Goal: Transaction & Acquisition: Purchase product/service

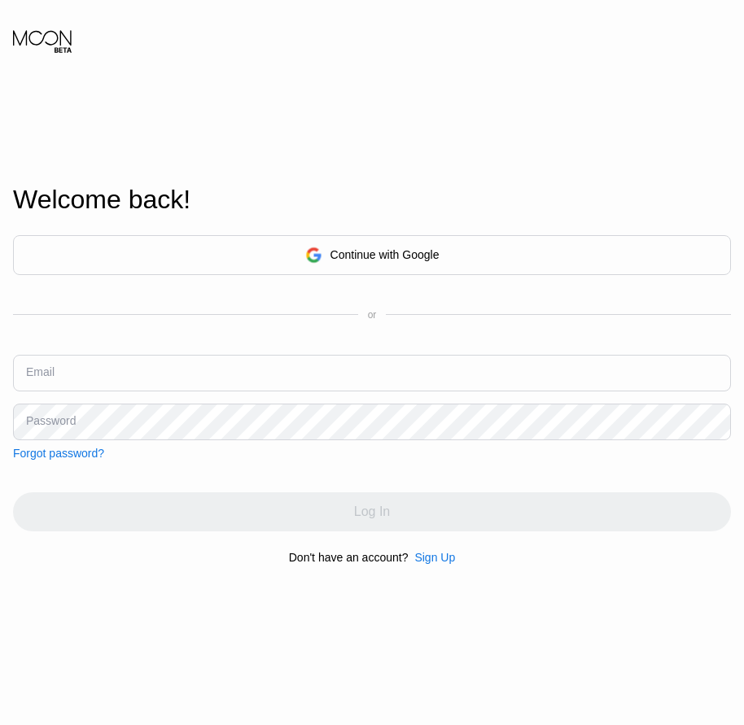
click at [429, 564] on div "Sign Up" at bounding box center [434, 557] width 41 height 13
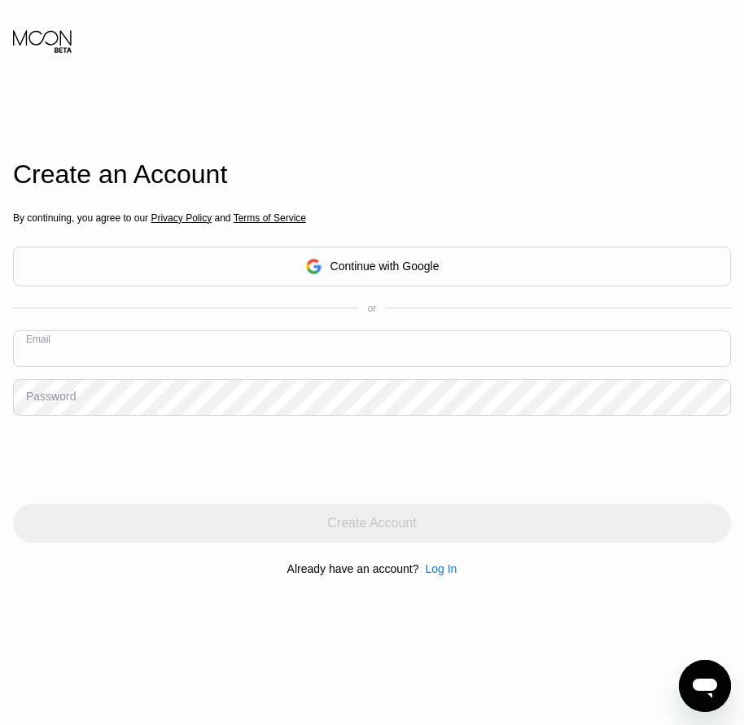
paste input "[EMAIL_ADDRESS][DOMAIN_NAME]"
type input "[EMAIL_ADDRESS][DOMAIN_NAME]"
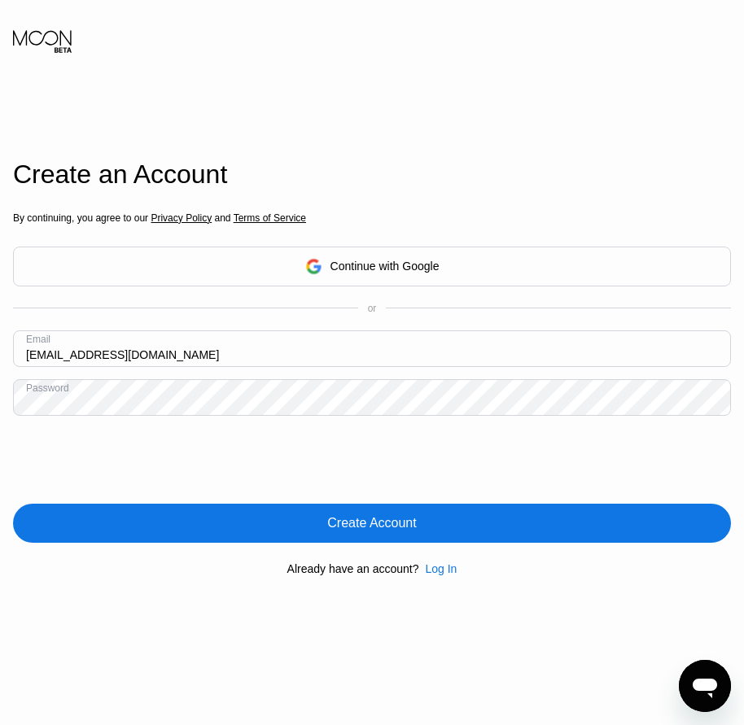
click at [424, 530] on div "Create Account" at bounding box center [371, 523] width 717 height 39
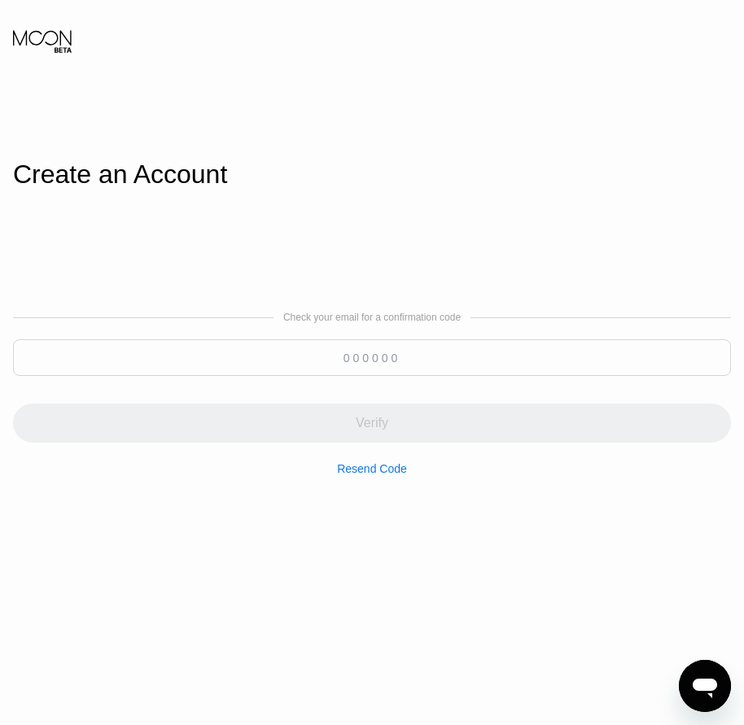
paste input "459711"
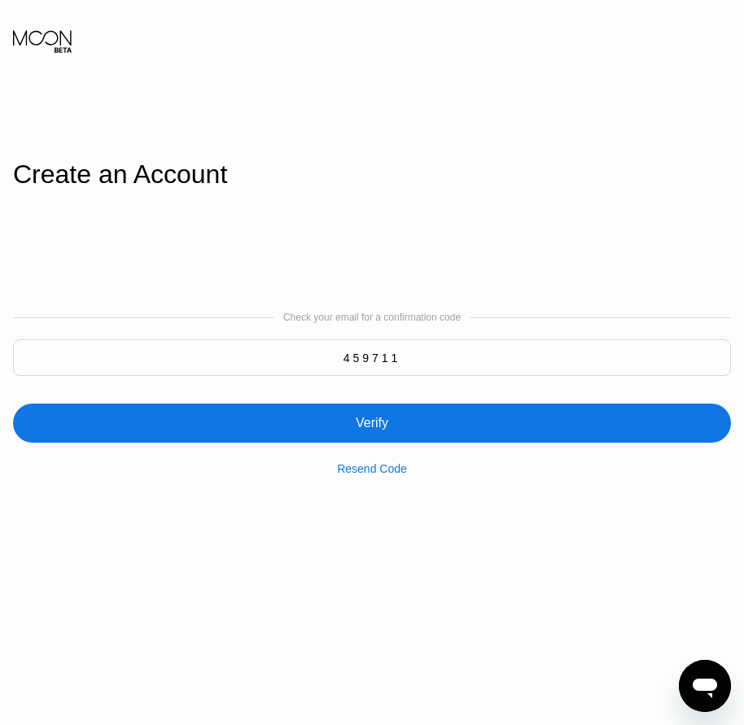
type input "459711"
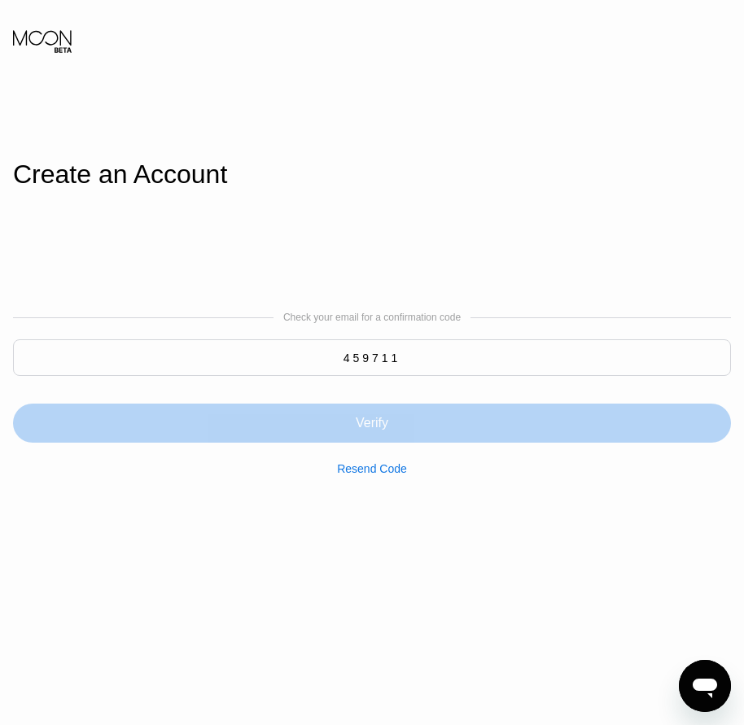
click at [376, 421] on div "Verify" at bounding box center [371, 423] width 33 height 16
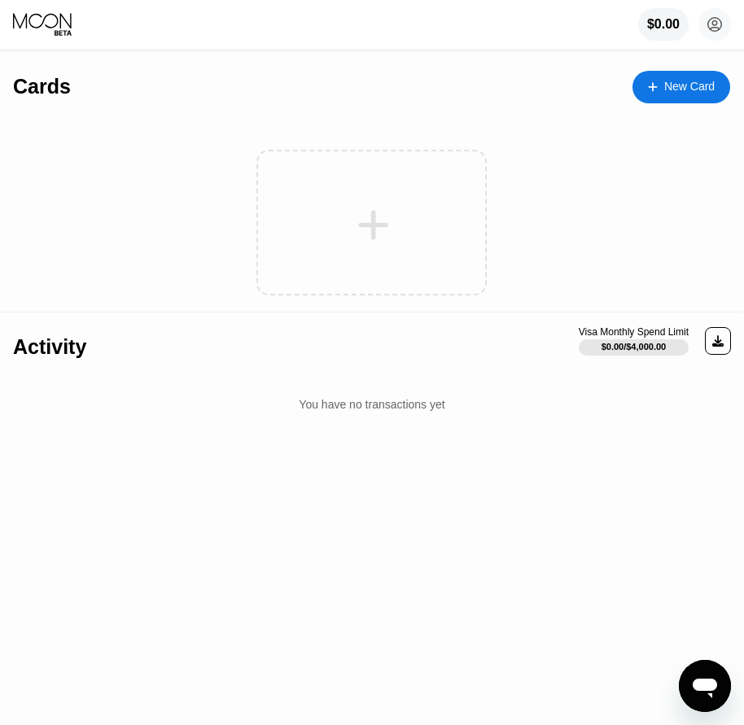
click at [707, 94] on div "New Card" at bounding box center [689, 87] width 50 height 14
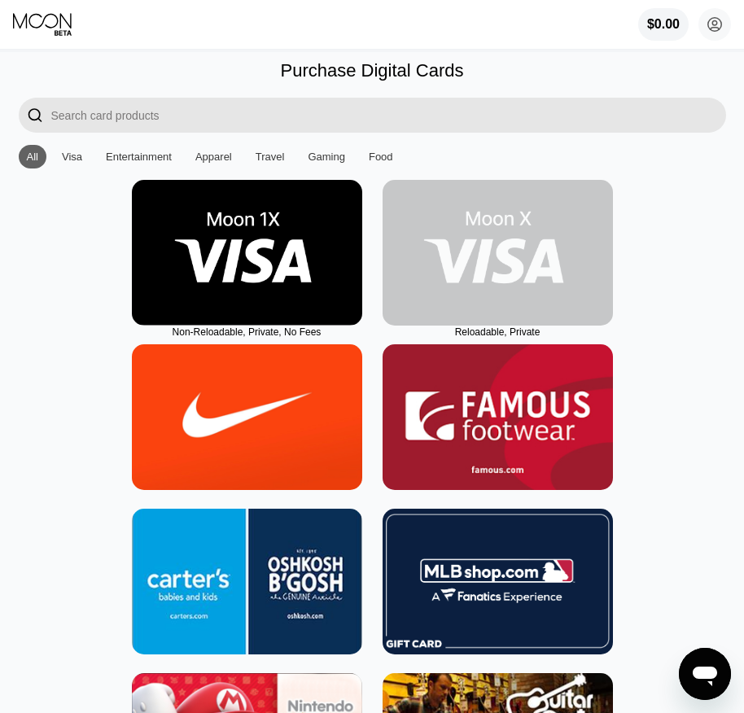
click at [533, 317] on img at bounding box center [497, 253] width 230 height 146
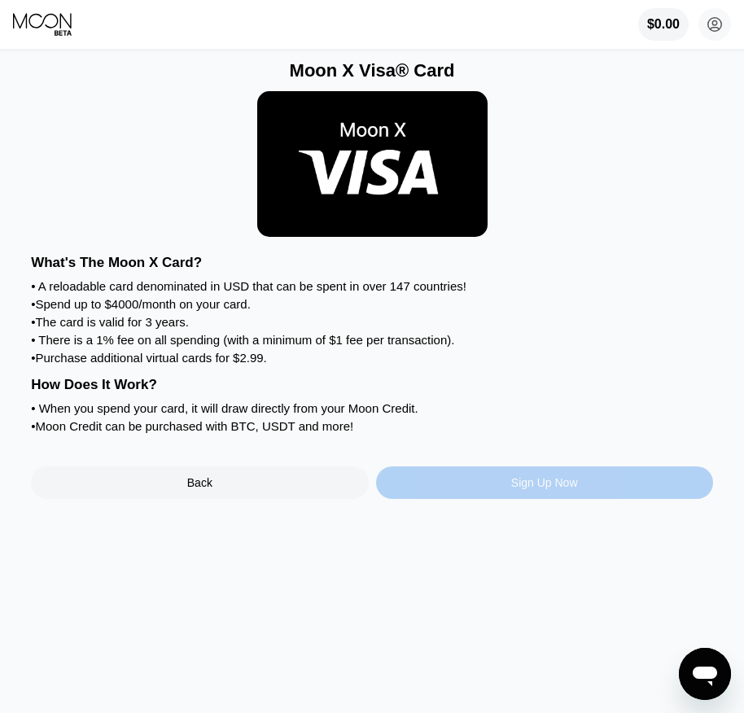
drag, startPoint x: 539, startPoint y: 490, endPoint x: 539, endPoint y: 506, distance: 16.3
click at [539, 499] on div "Sign Up Now" at bounding box center [544, 482] width 337 height 33
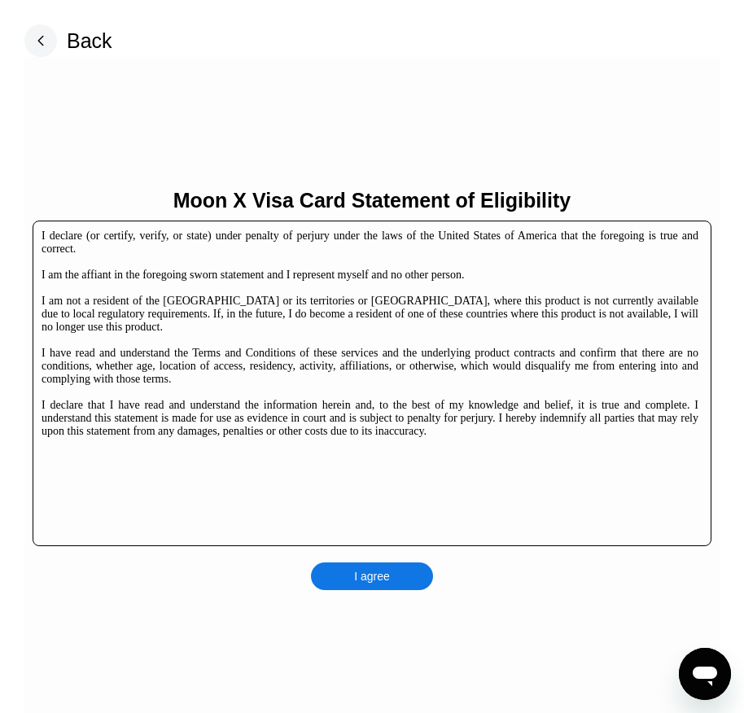
click at [370, 570] on div "I agree" at bounding box center [372, 576] width 36 height 15
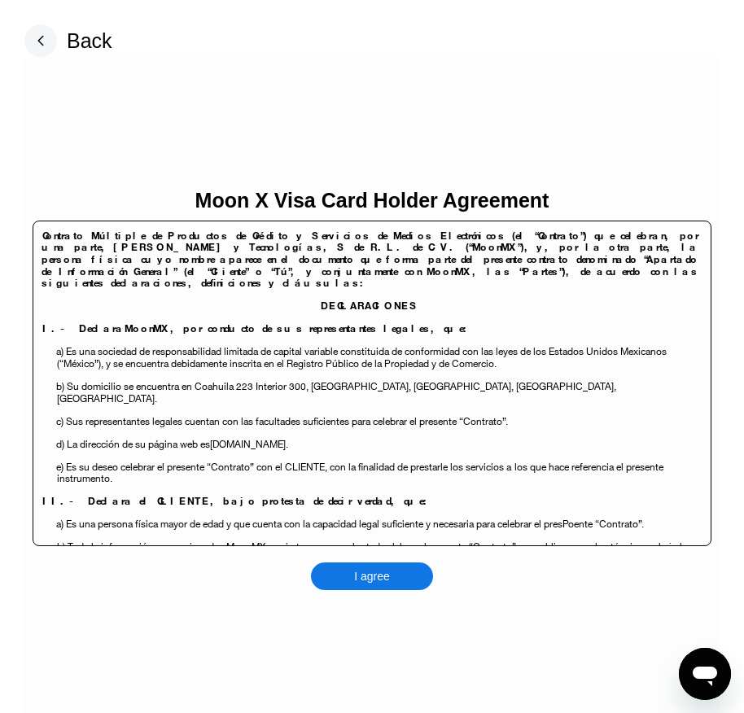
click at [386, 578] on div "I agree" at bounding box center [372, 576] width 36 height 15
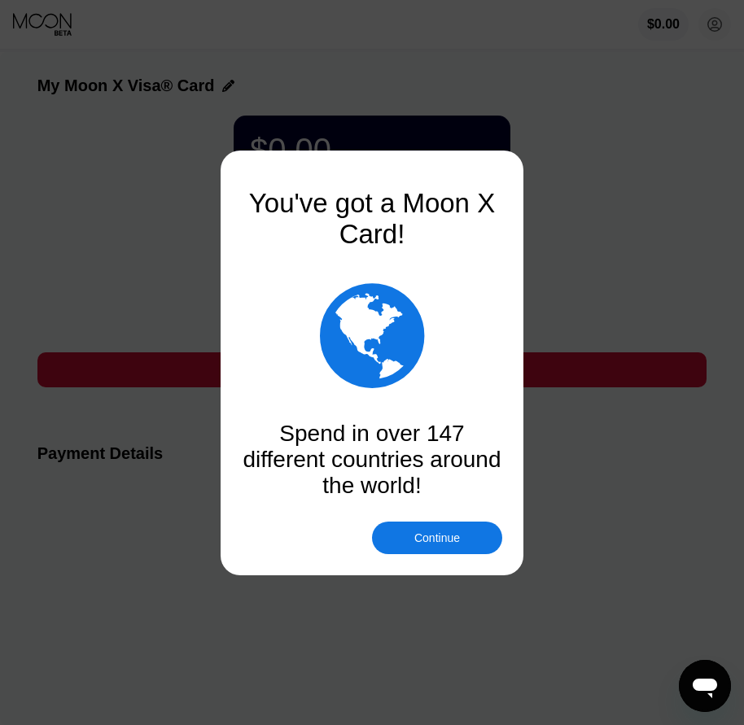
click at [423, 537] on div "Continue" at bounding box center [437, 537] width 46 height 13
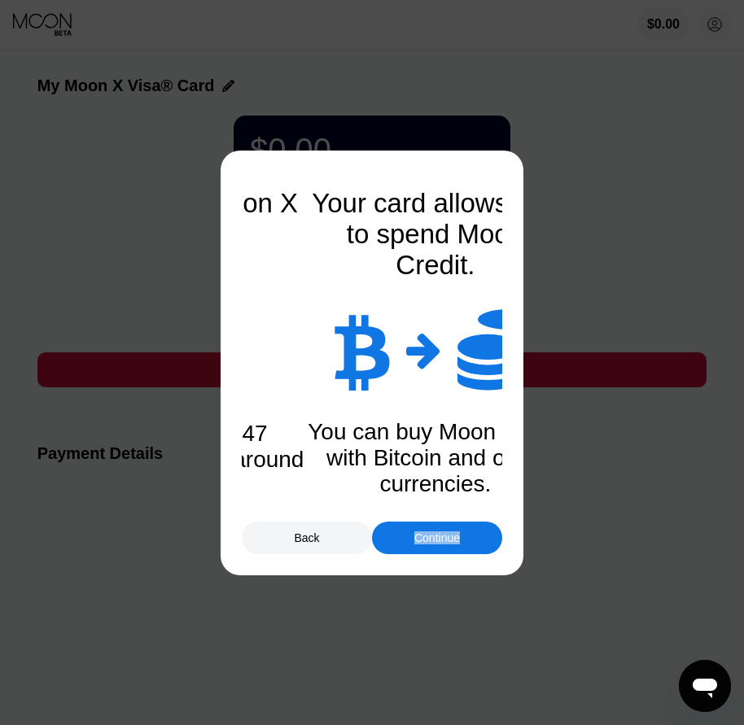
click at [423, 537] on div "Continue" at bounding box center [437, 537] width 46 height 13
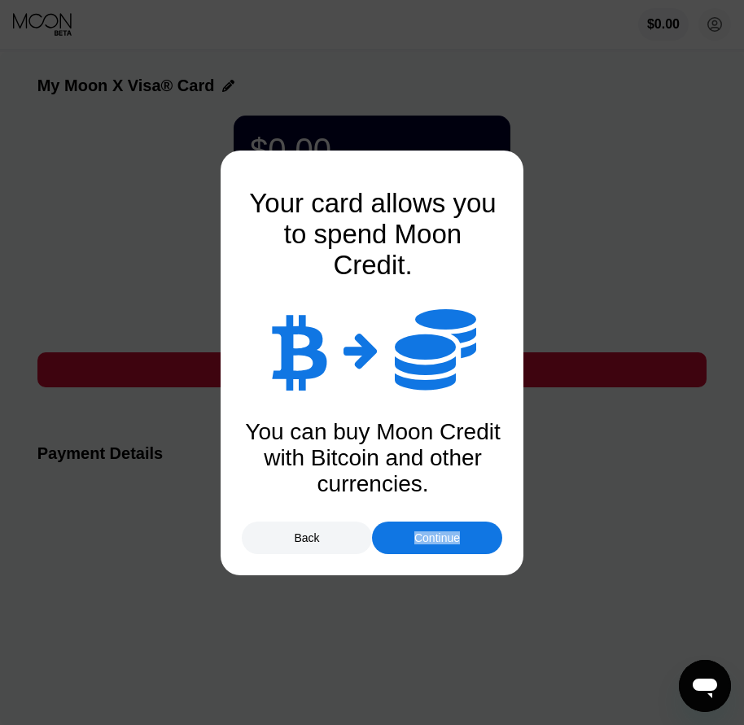
click at [423, 537] on div "Continue" at bounding box center [437, 537] width 46 height 13
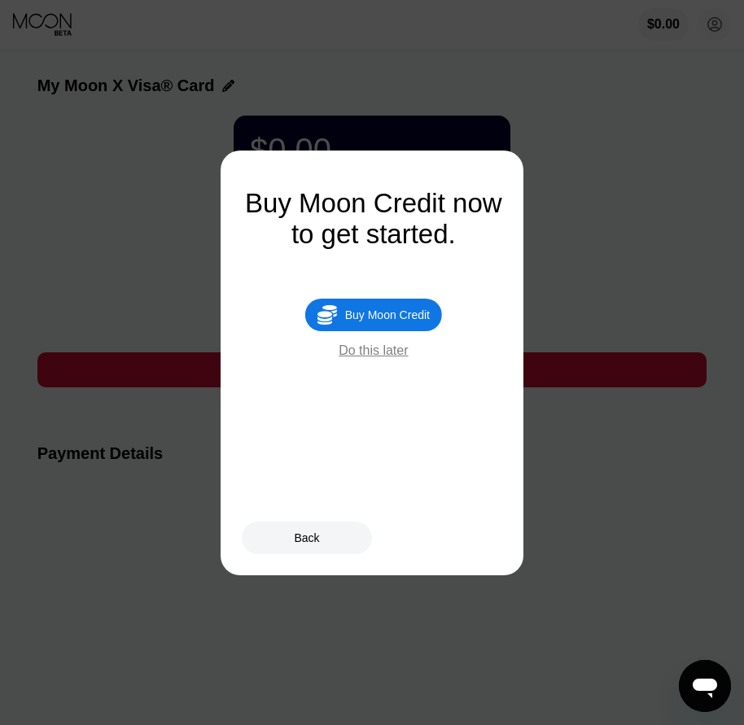
click at [399, 316] on div "Buy Moon Credit" at bounding box center [387, 314] width 85 height 13
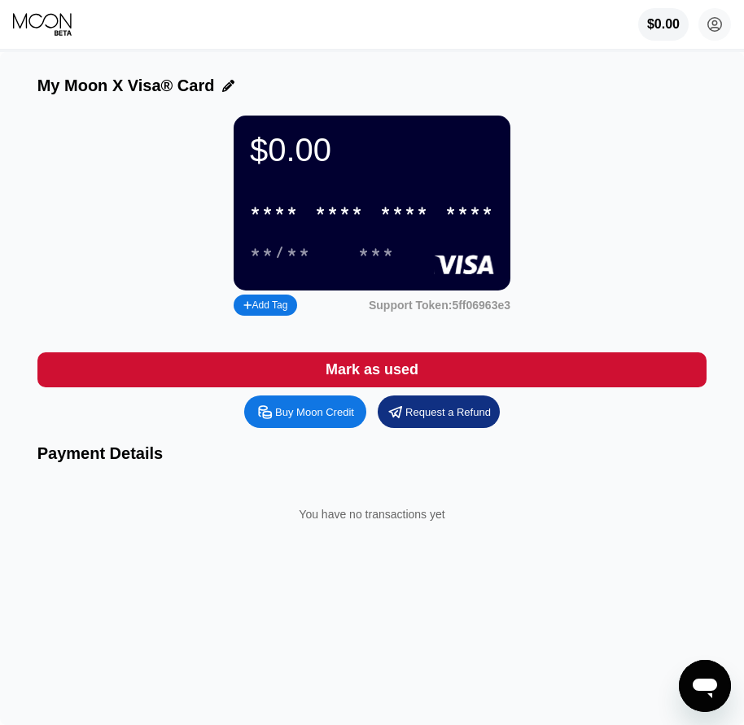
type input "0"
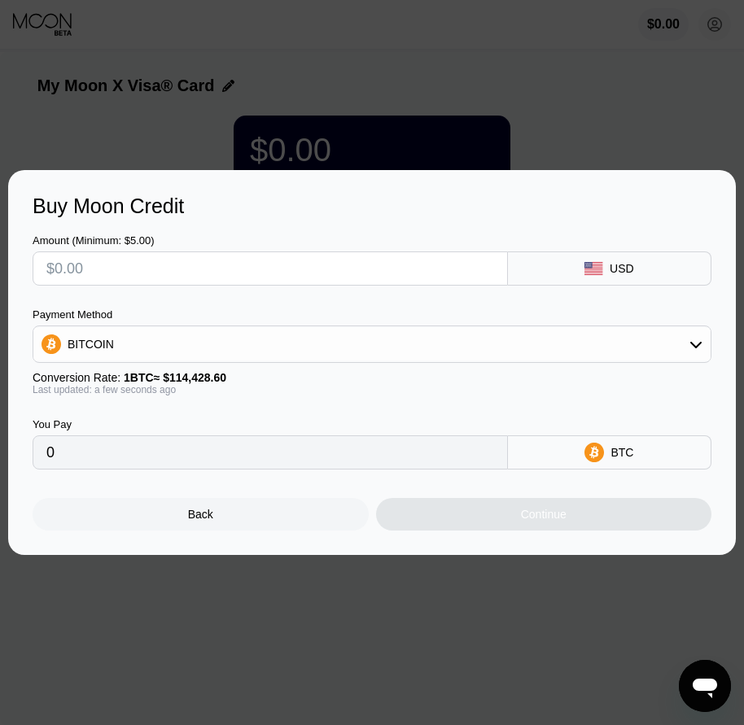
click at [238, 514] on div "Back" at bounding box center [201, 514] width 336 height 33
